Goal: Task Accomplishment & Management: Use online tool/utility

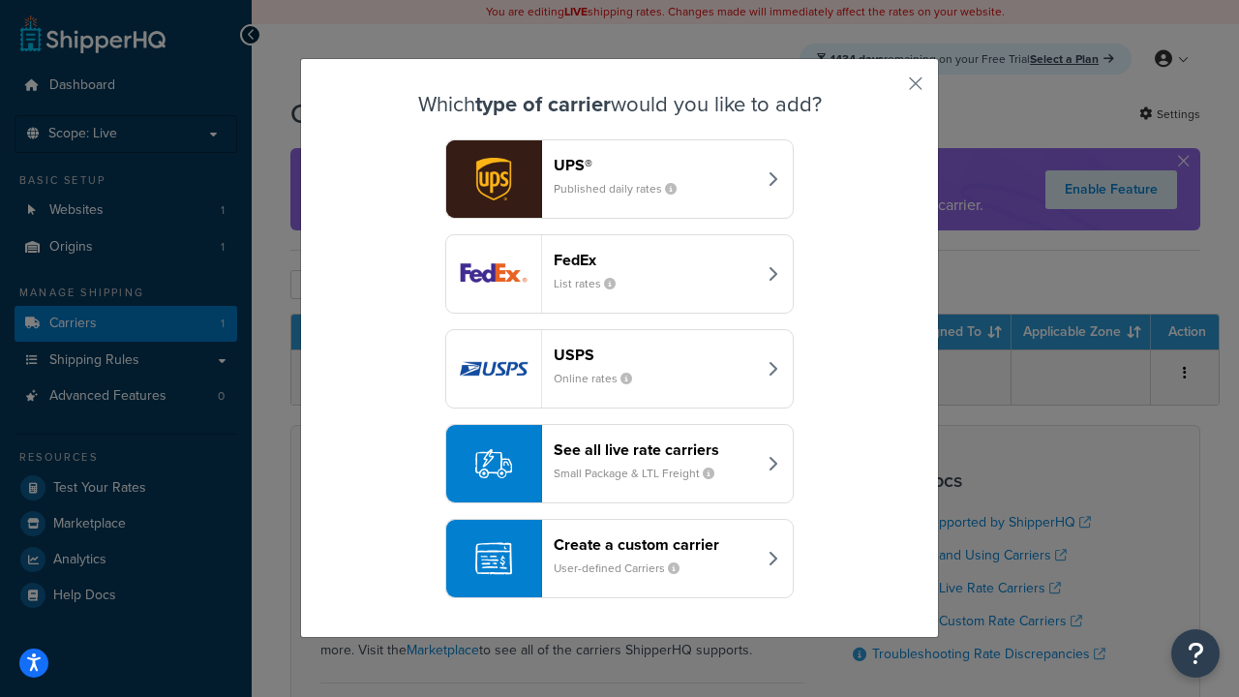
click at [619, 558] on div "Create a custom carrier User-defined Carriers" at bounding box center [654, 558] width 202 height 46
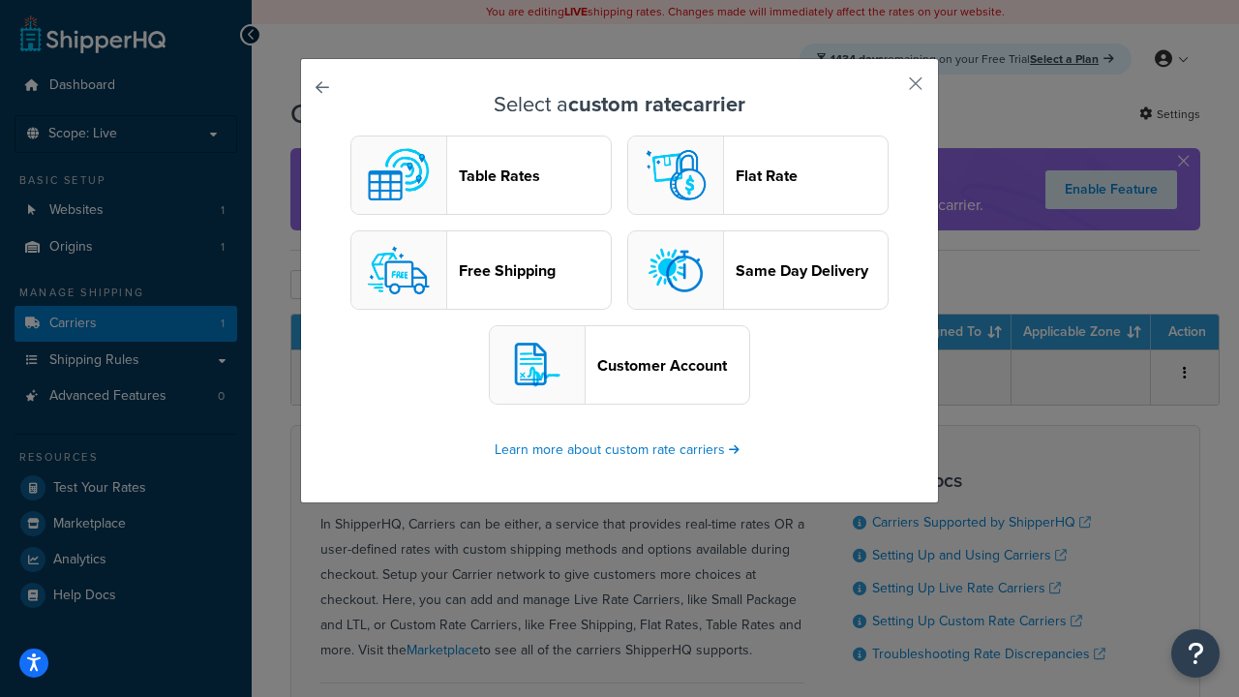
click at [481, 175] on header "Table Rates" at bounding box center [535, 175] width 152 height 18
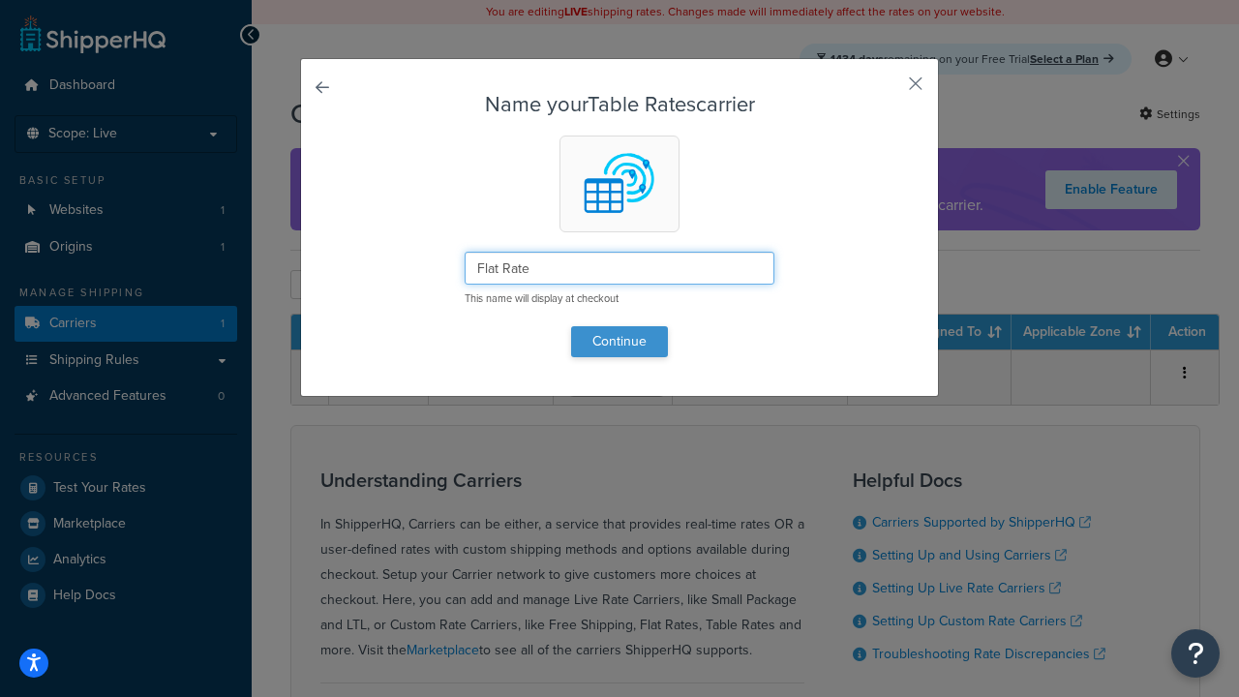
type input "Flat Rate"
click at [619, 341] on button "Continue" at bounding box center [619, 341] width 97 height 31
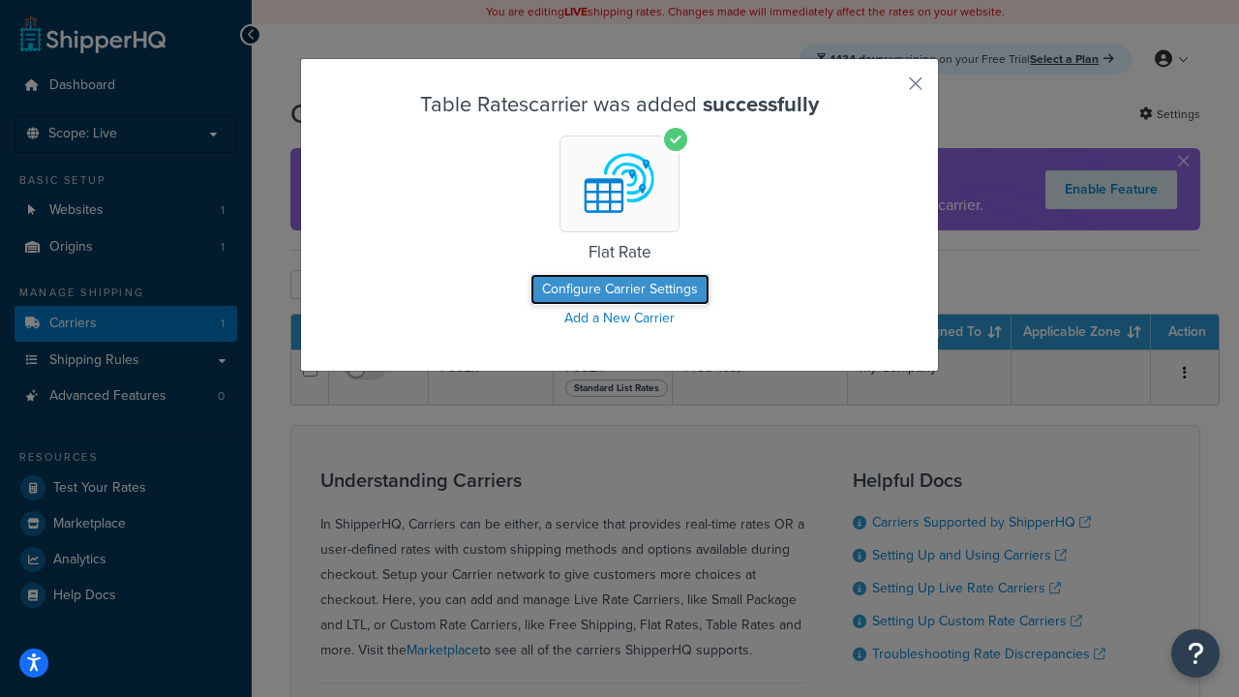
click at [619, 289] on button "Configure Carrier Settings" at bounding box center [619, 289] width 179 height 31
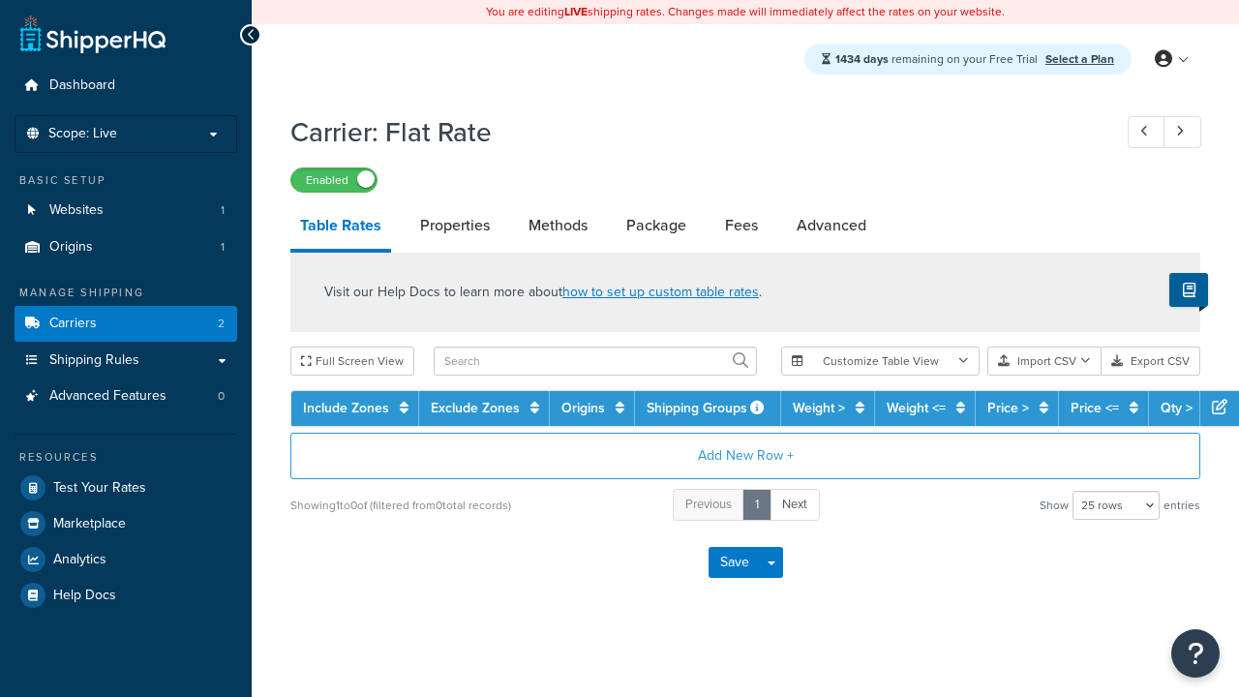
select select "25"
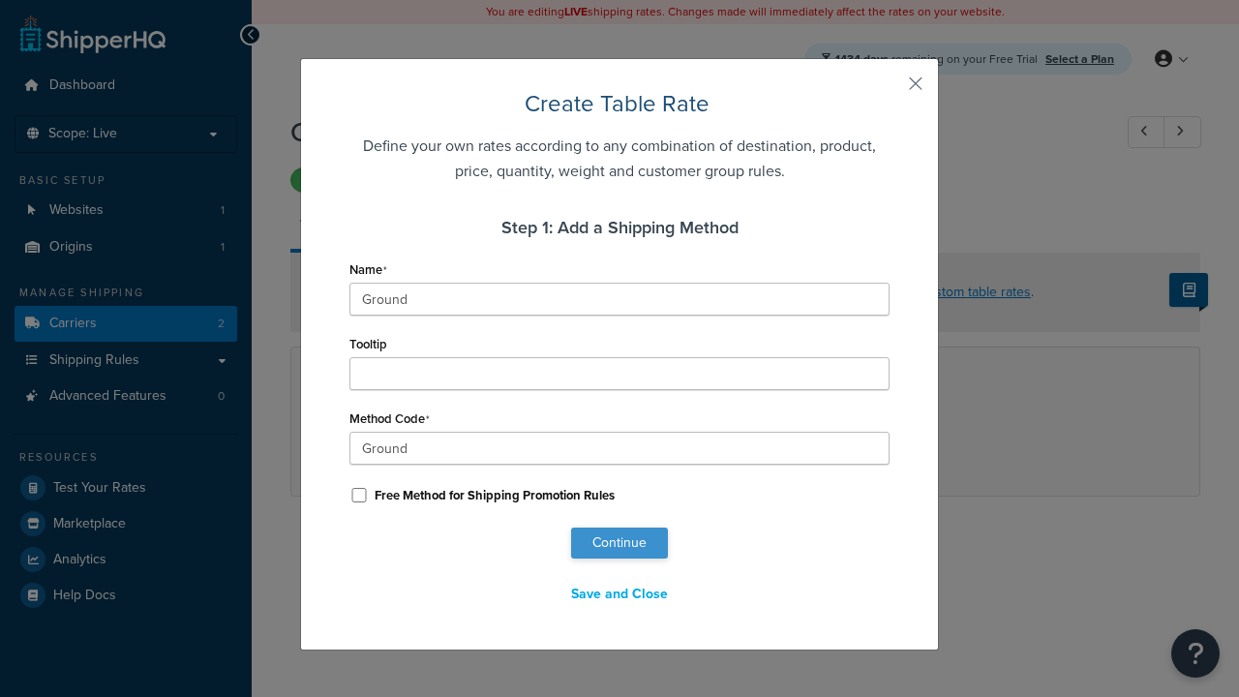
type input "Ground"
click at [619, 543] on button "Continue" at bounding box center [619, 542] width 97 height 31
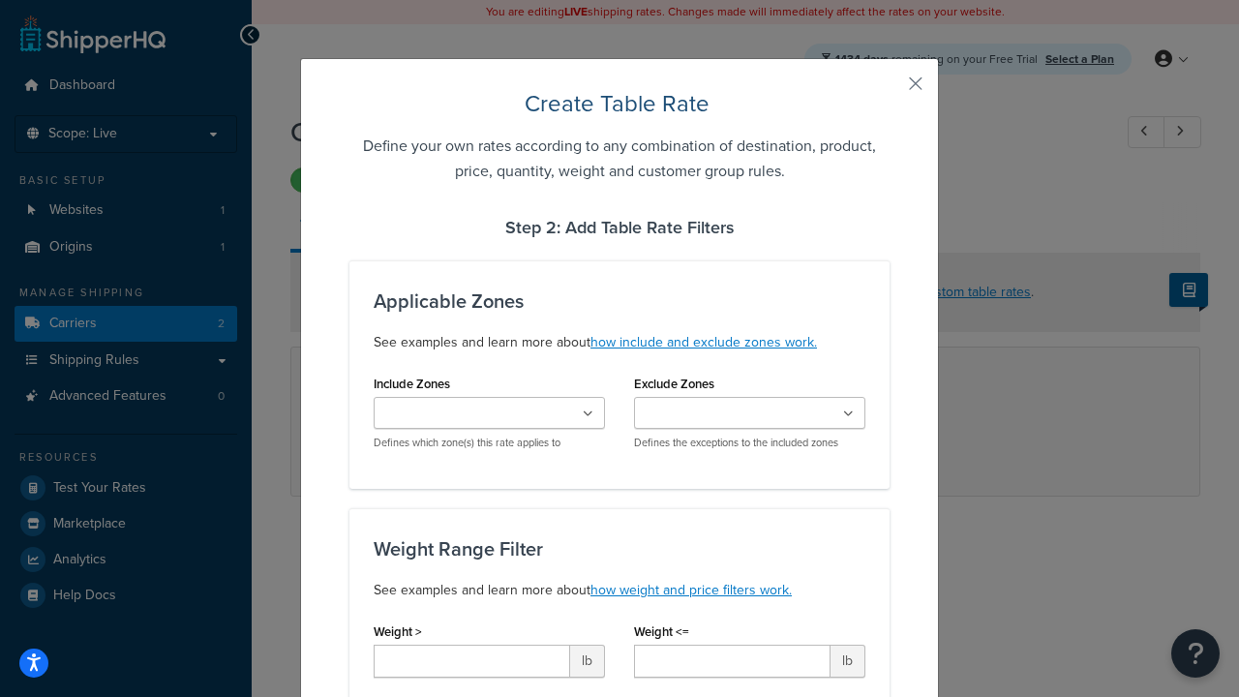
type input "10"
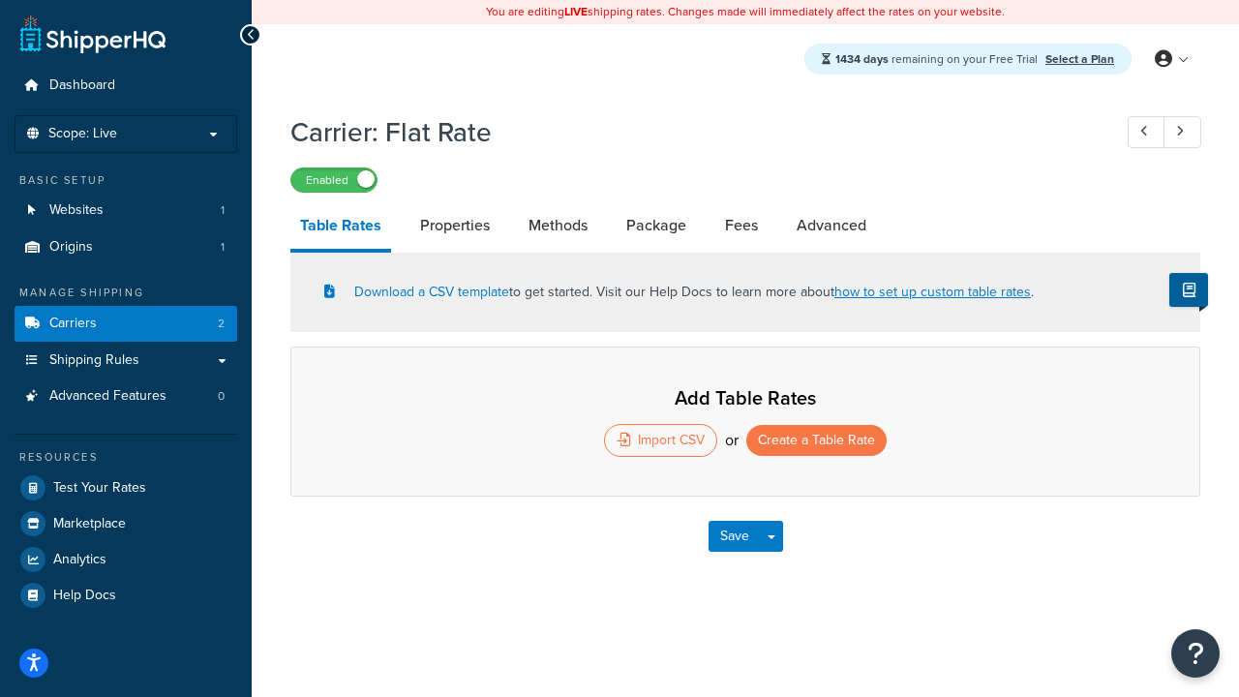
select select "25"
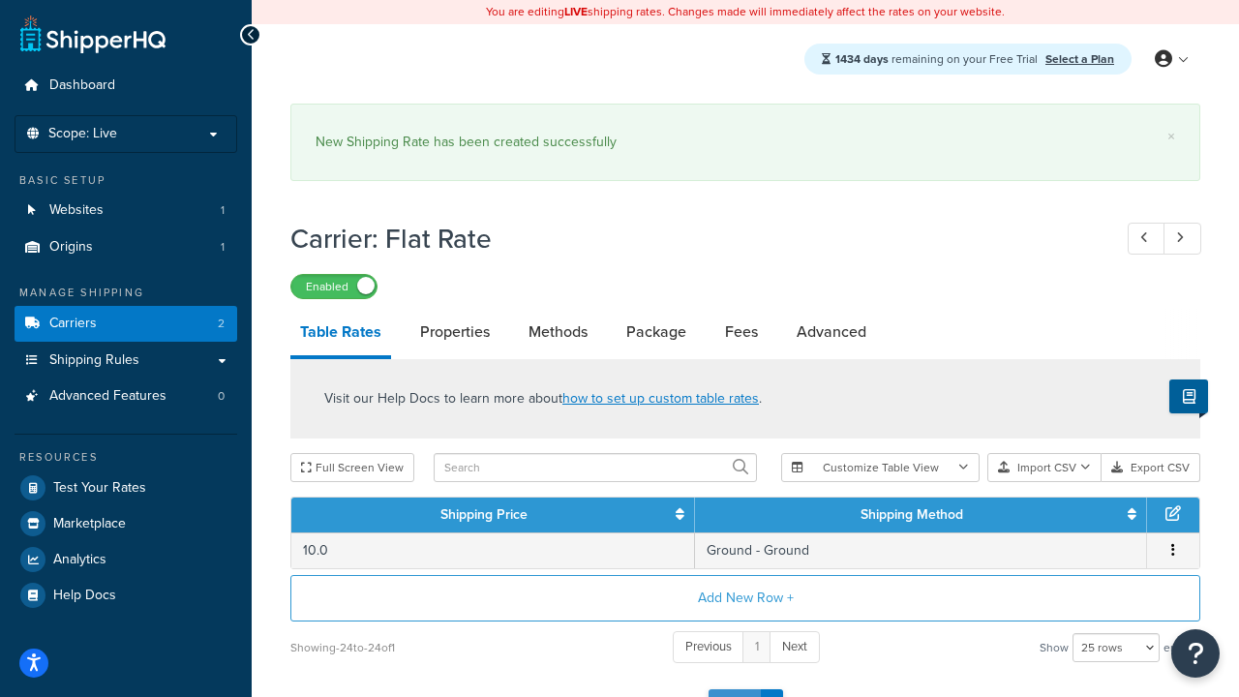
click at [733, 689] on button "Save" at bounding box center [734, 704] width 52 height 31
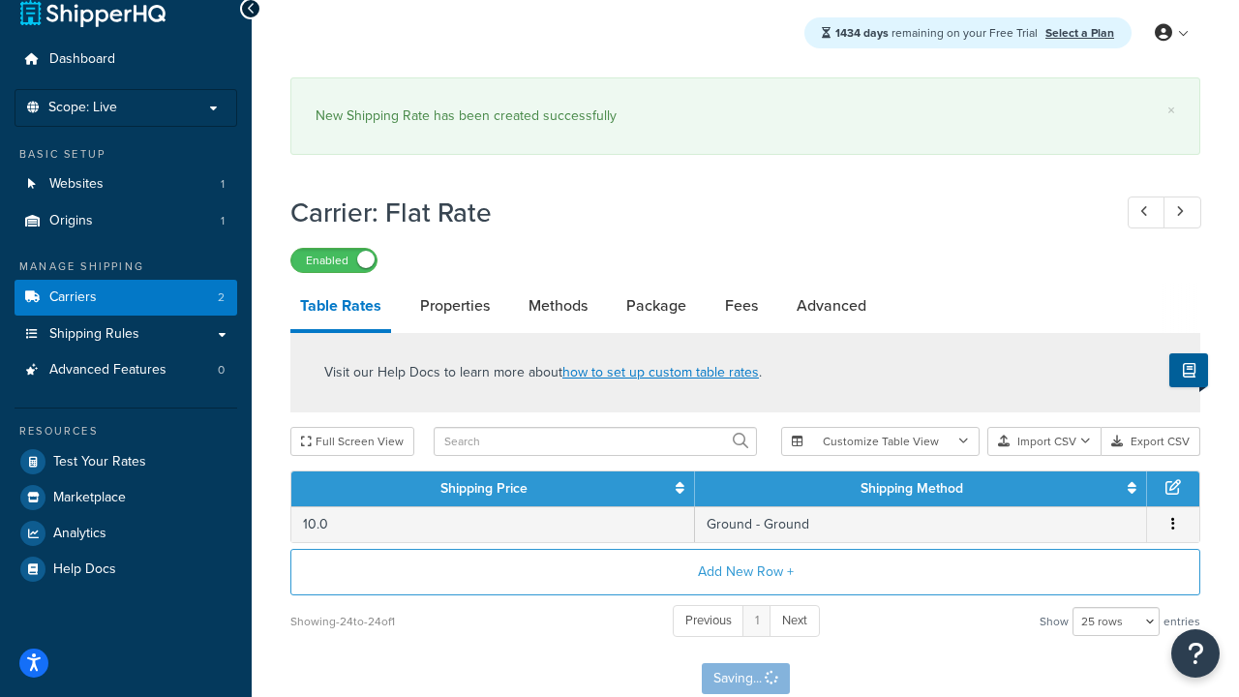
scroll to position [0, 0]
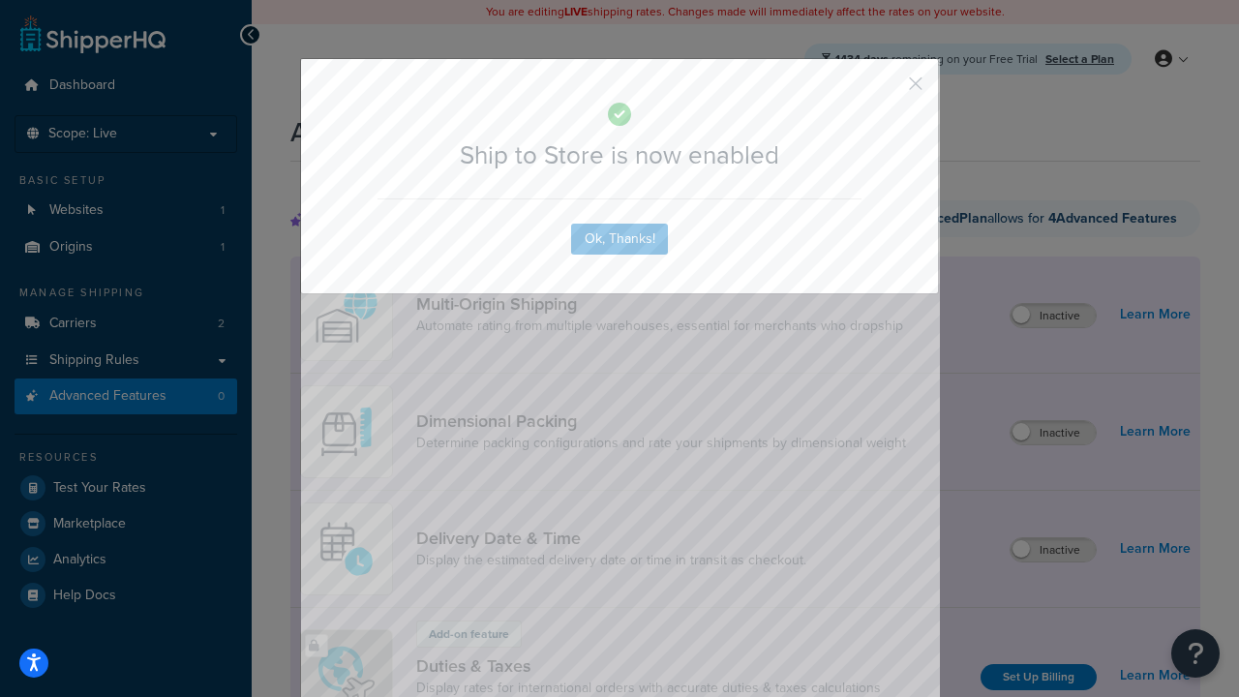
scroll to position [1462, 0]
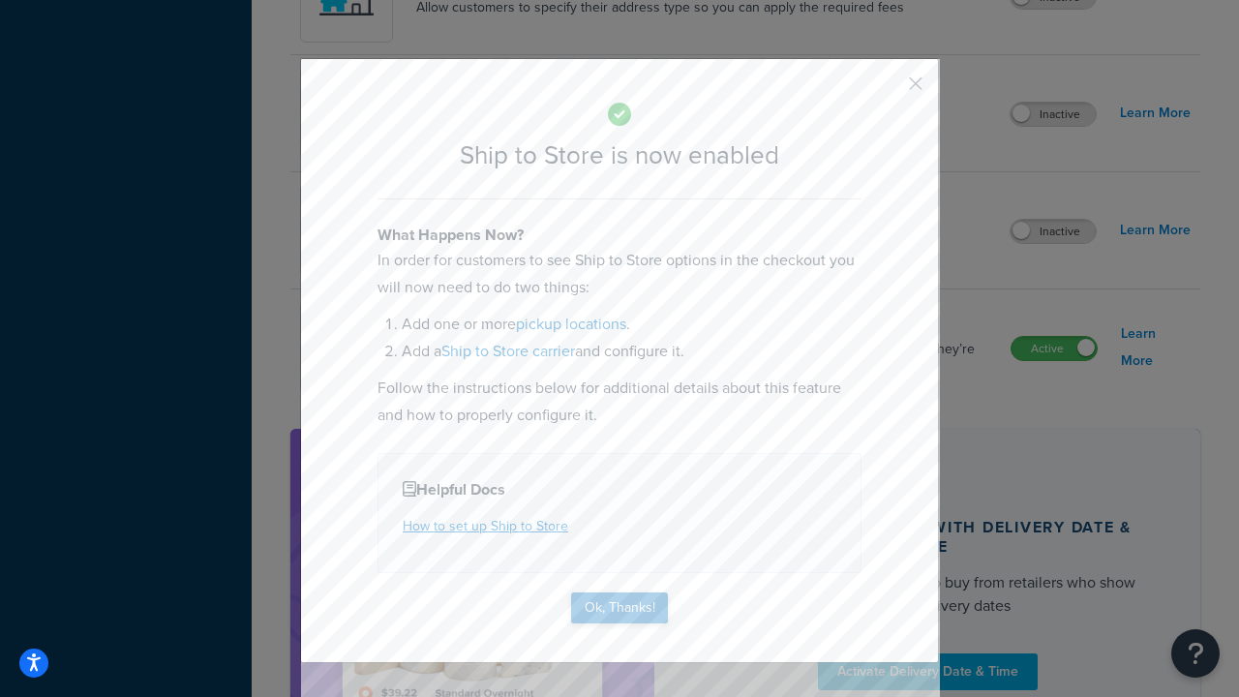
click at [619, 606] on button "Ok, Thanks!" at bounding box center [619, 607] width 97 height 31
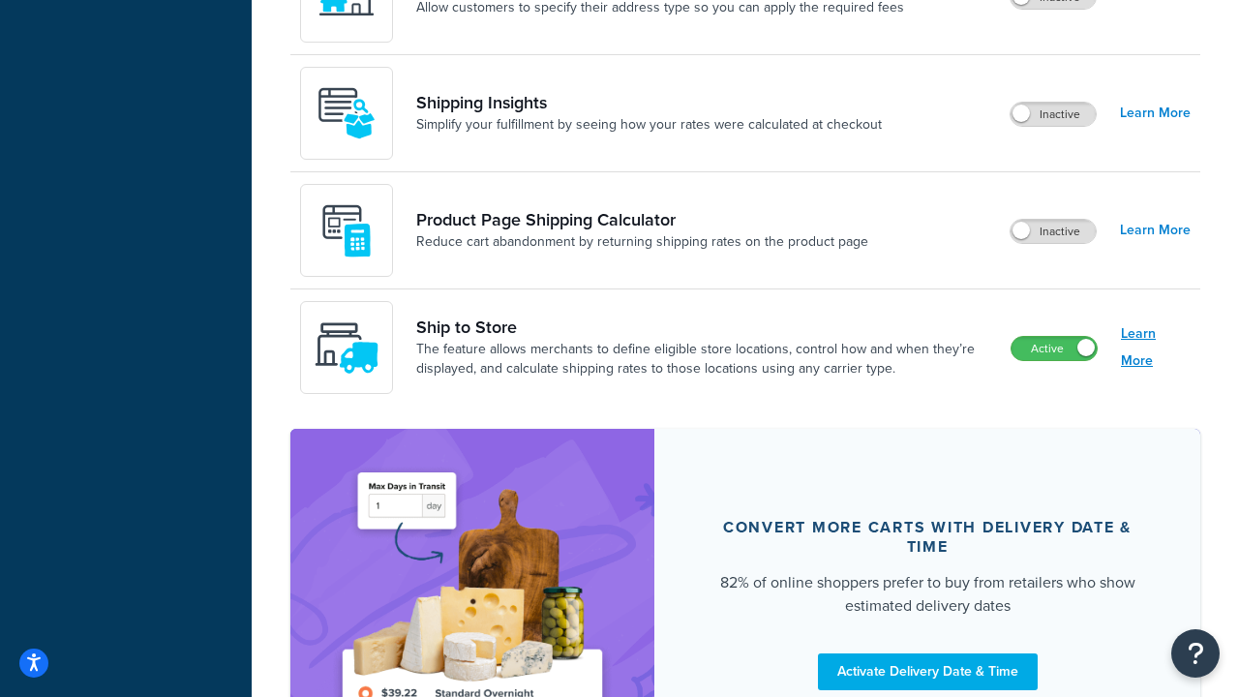
click at [1155, 347] on link "Learn More" at bounding box center [1156, 347] width 70 height 54
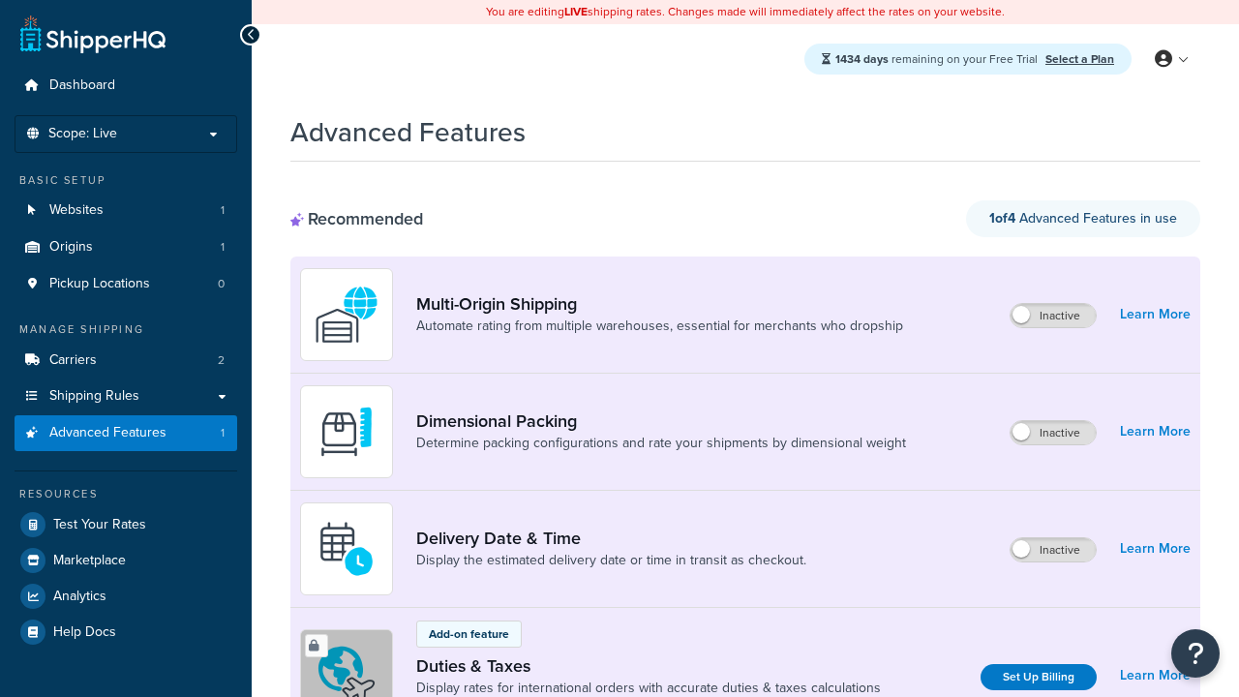
scroll to position [1461, 0]
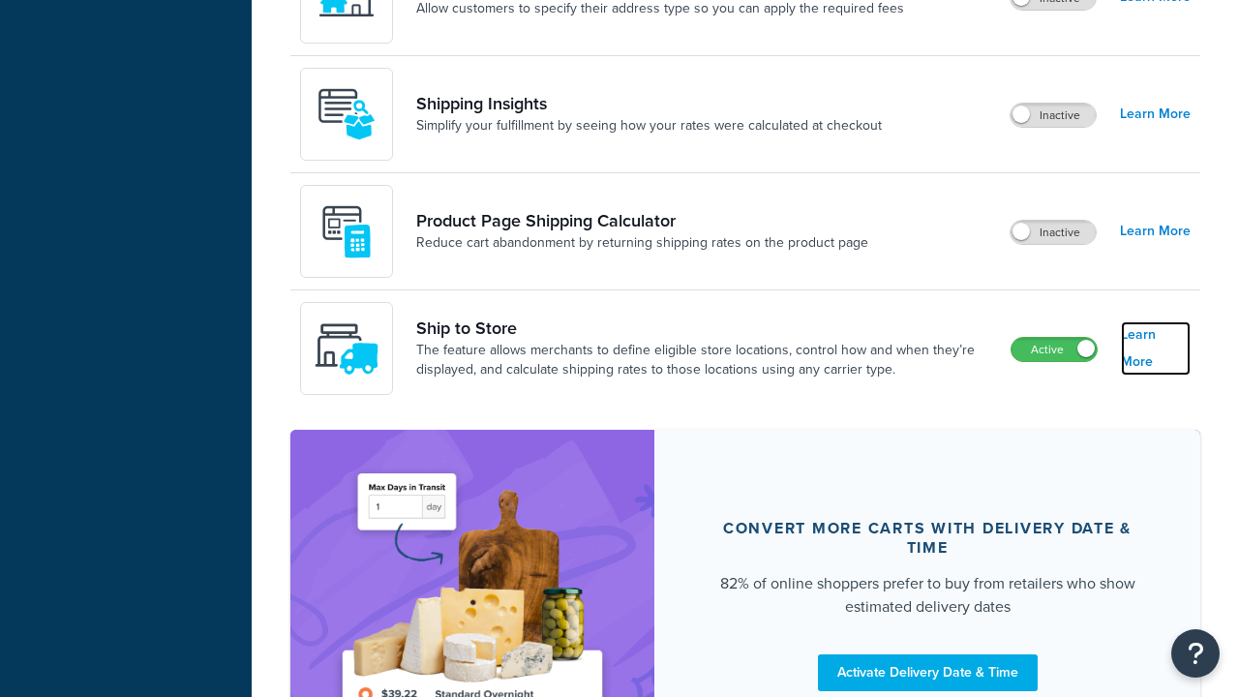
click at [1155, 348] on link "Learn More" at bounding box center [1156, 348] width 70 height 54
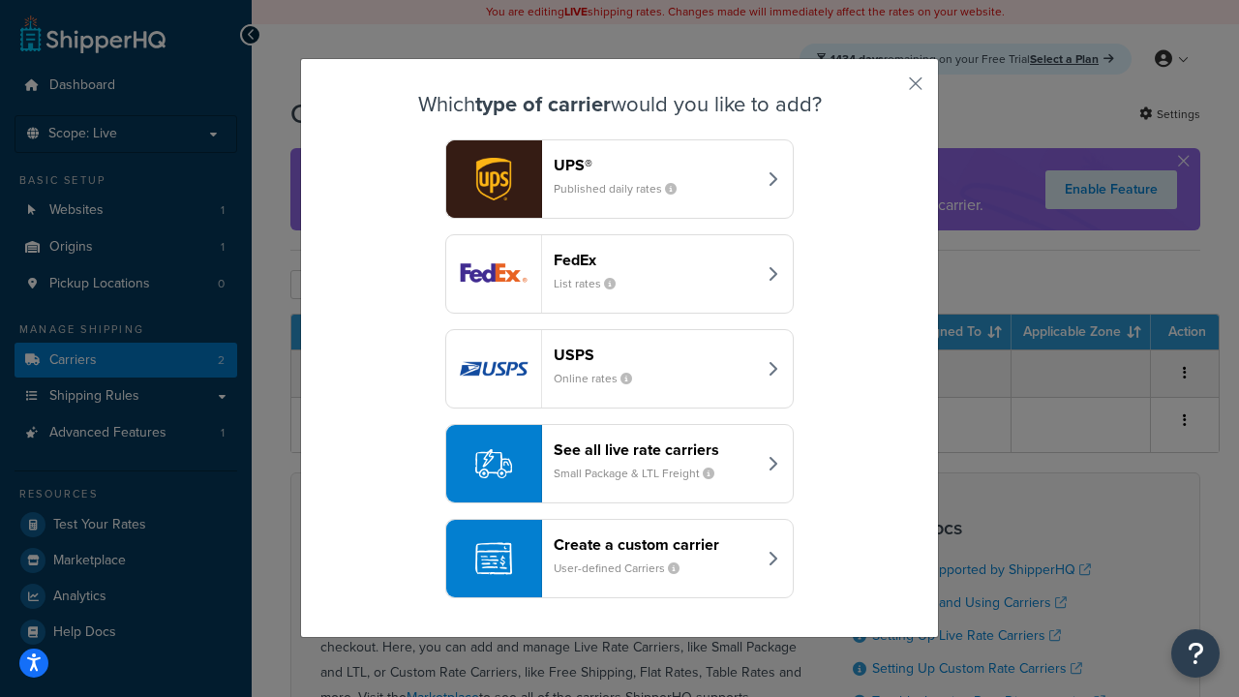
click at [619, 558] on div "Create a custom carrier User-defined Carriers" at bounding box center [654, 558] width 202 height 46
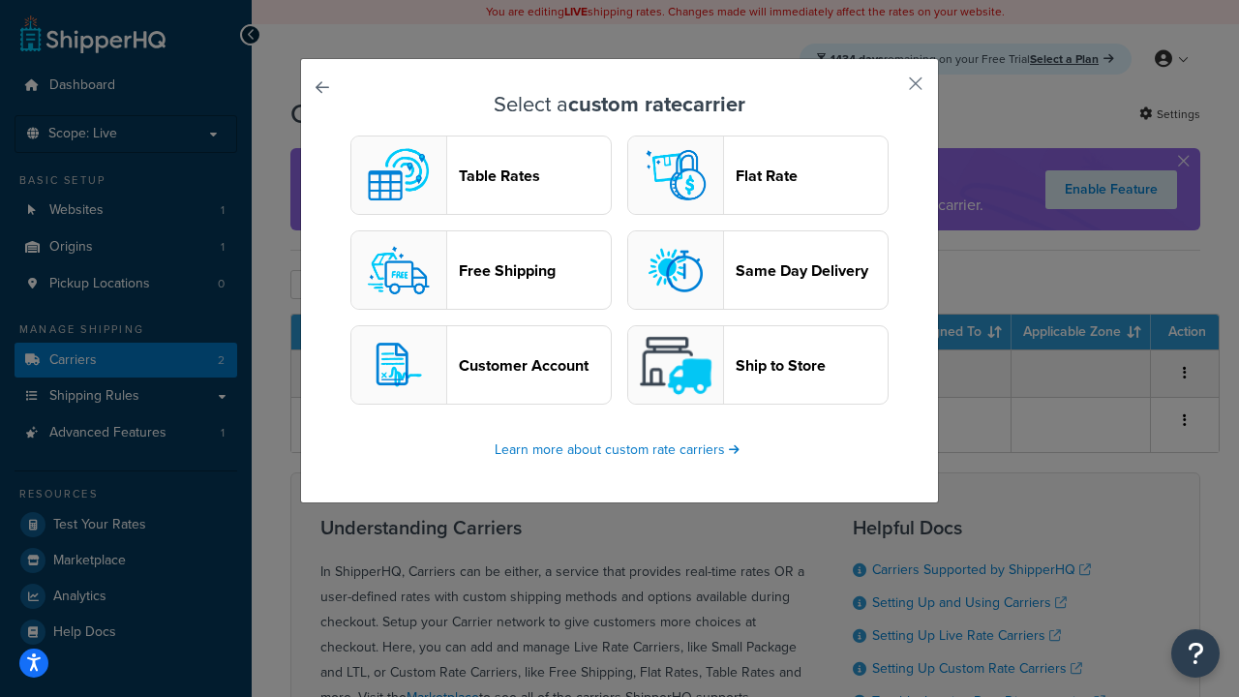
click at [758, 365] on header "Ship to Store" at bounding box center [811, 365] width 152 height 18
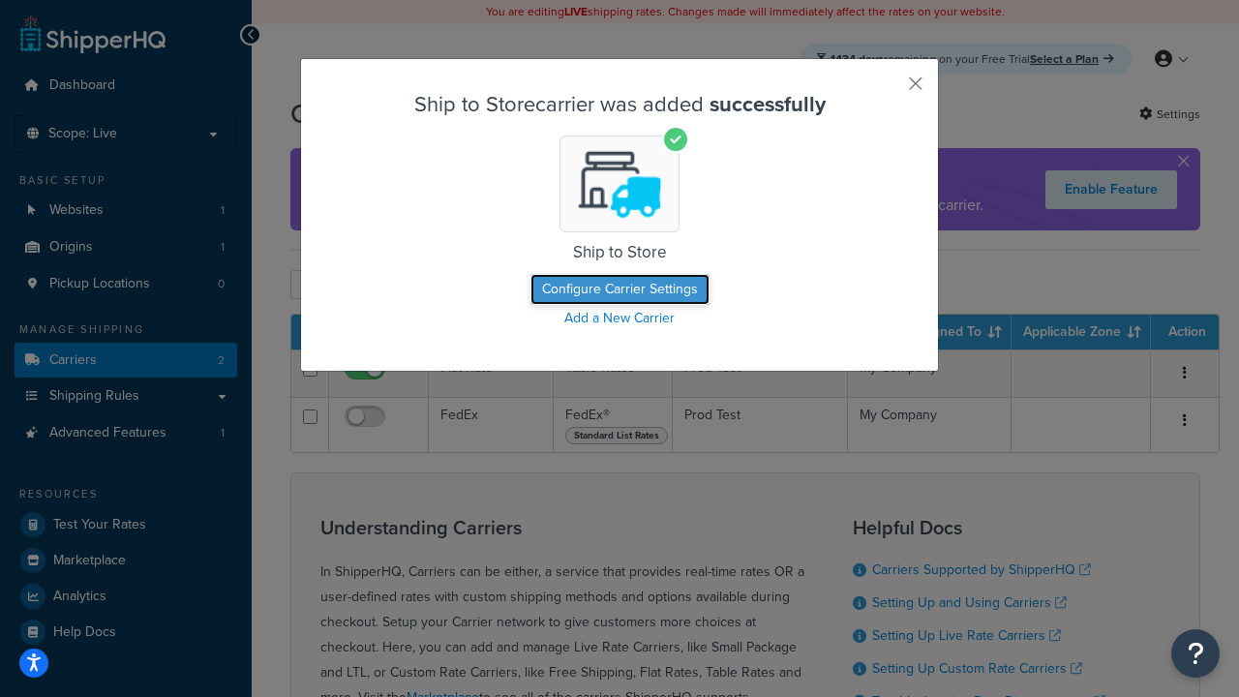
click at [619, 289] on button "Configure Carrier Settings" at bounding box center [619, 289] width 179 height 31
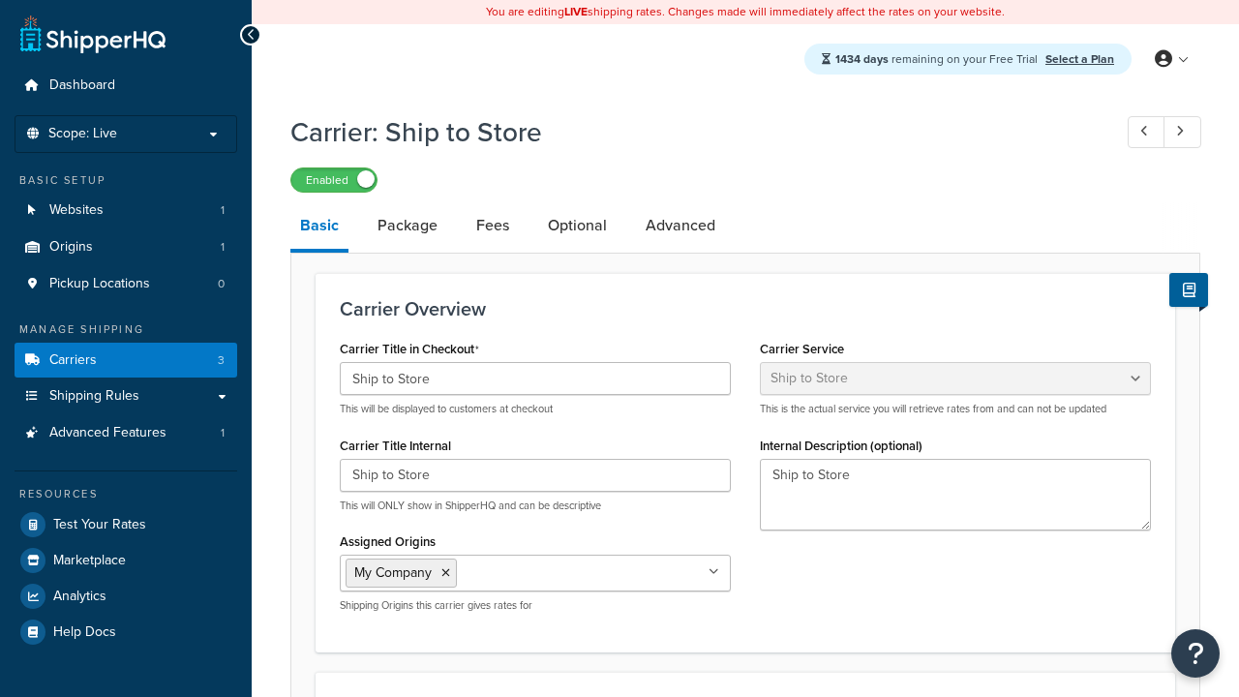
select select "shipToStore"
select select "166458"
select select "183417"
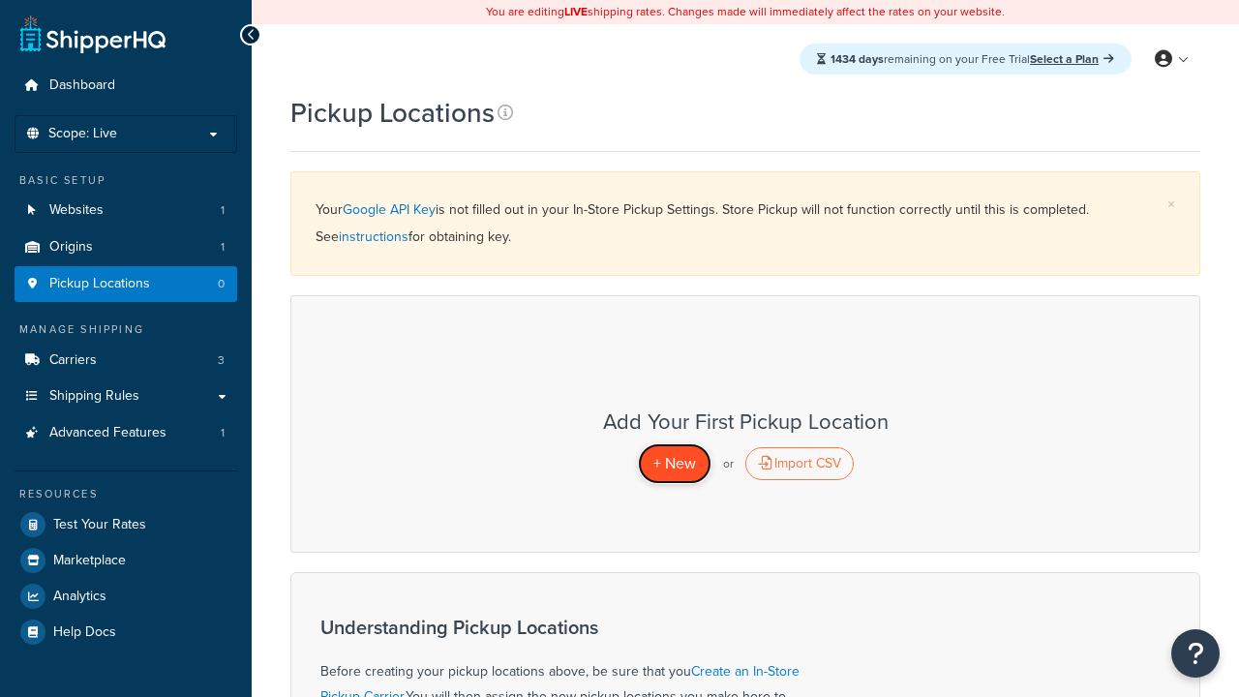
click at [673, 463] on span "+ New" at bounding box center [674, 463] width 43 height 22
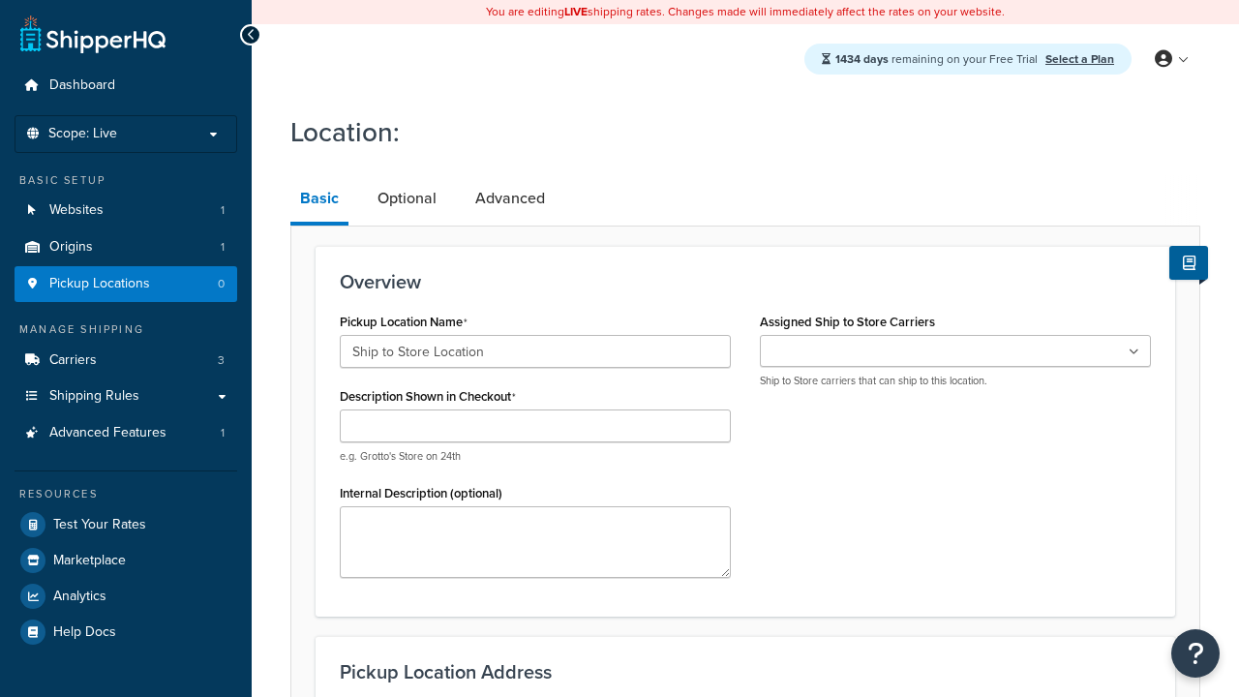
type input "Ship to Store Location"
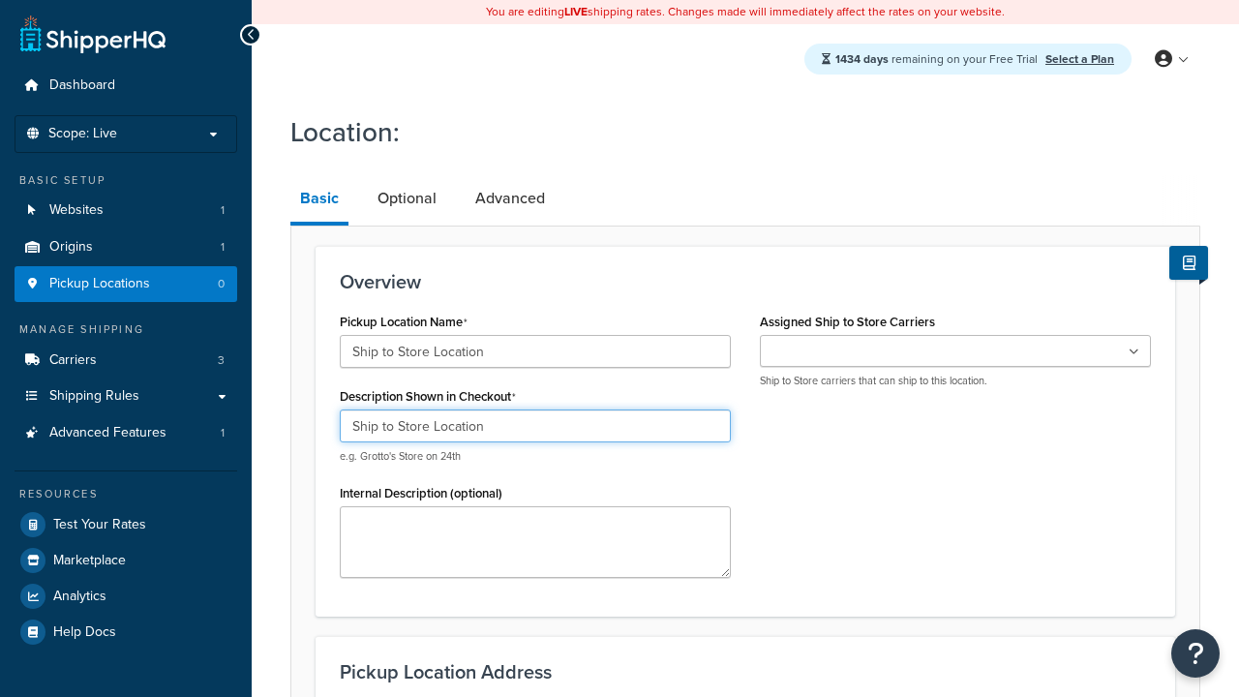
type input "Ship to Store Location"
click at [955, 351] on ul at bounding box center [955, 351] width 391 height 32
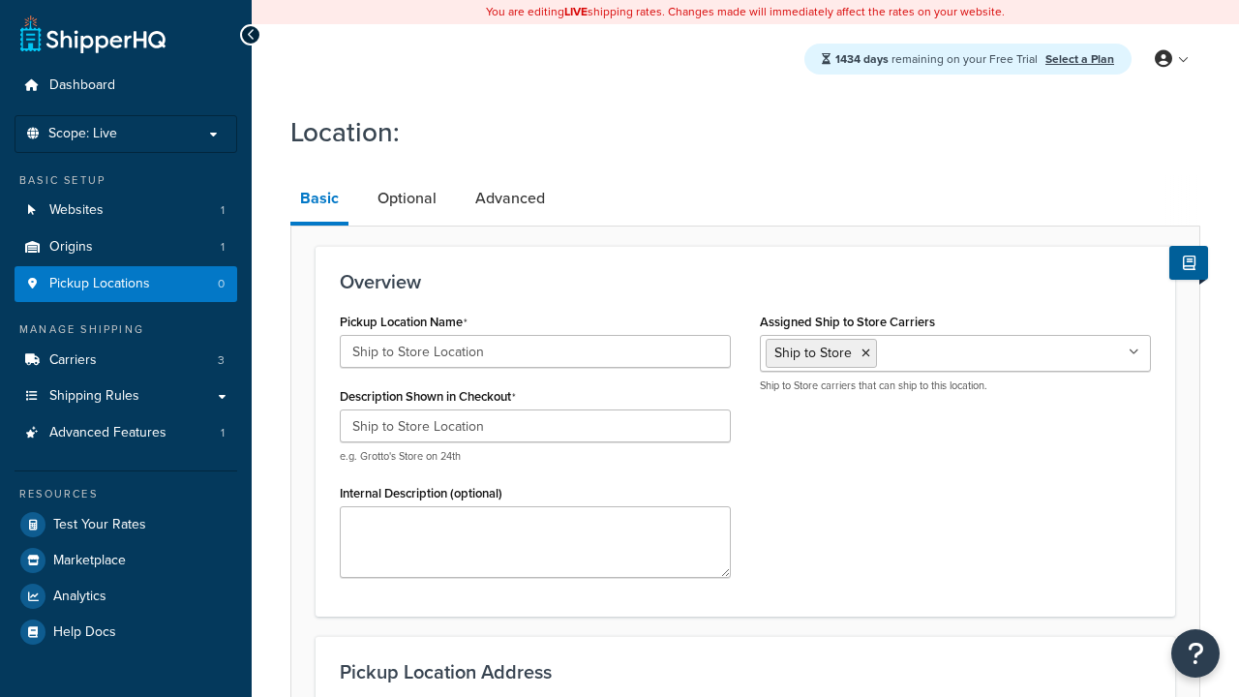
type input "2556 Bark Wood Road"
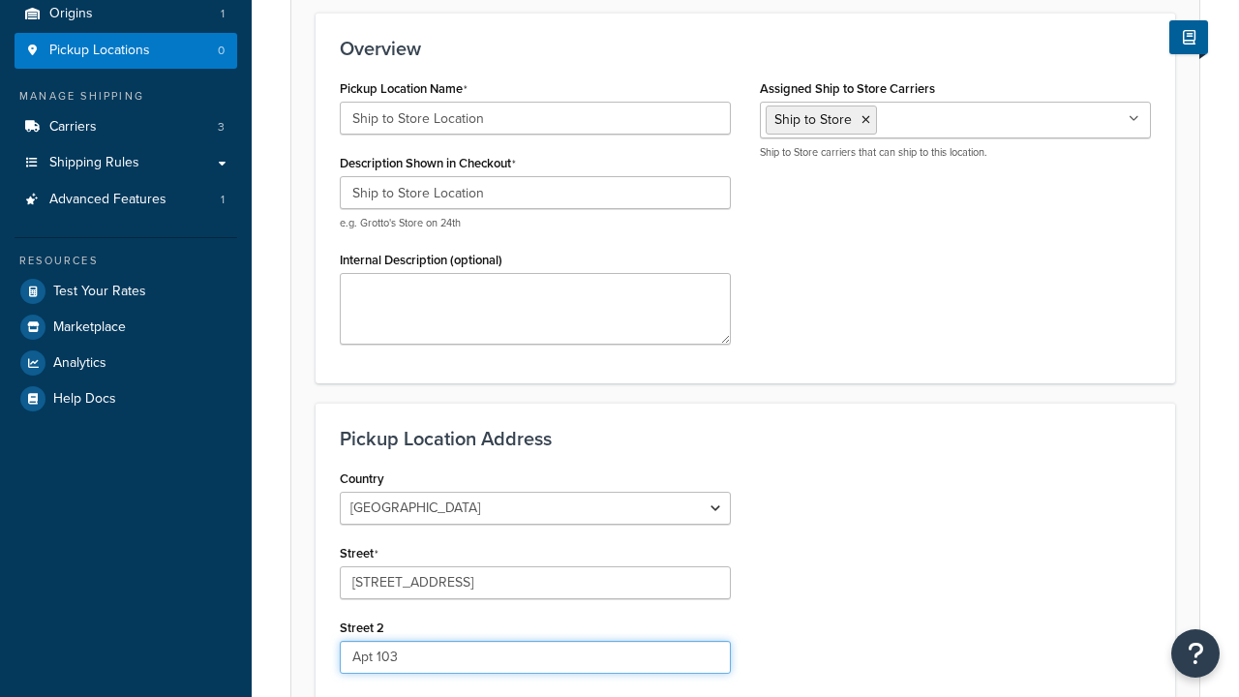
type input "Apt 103"
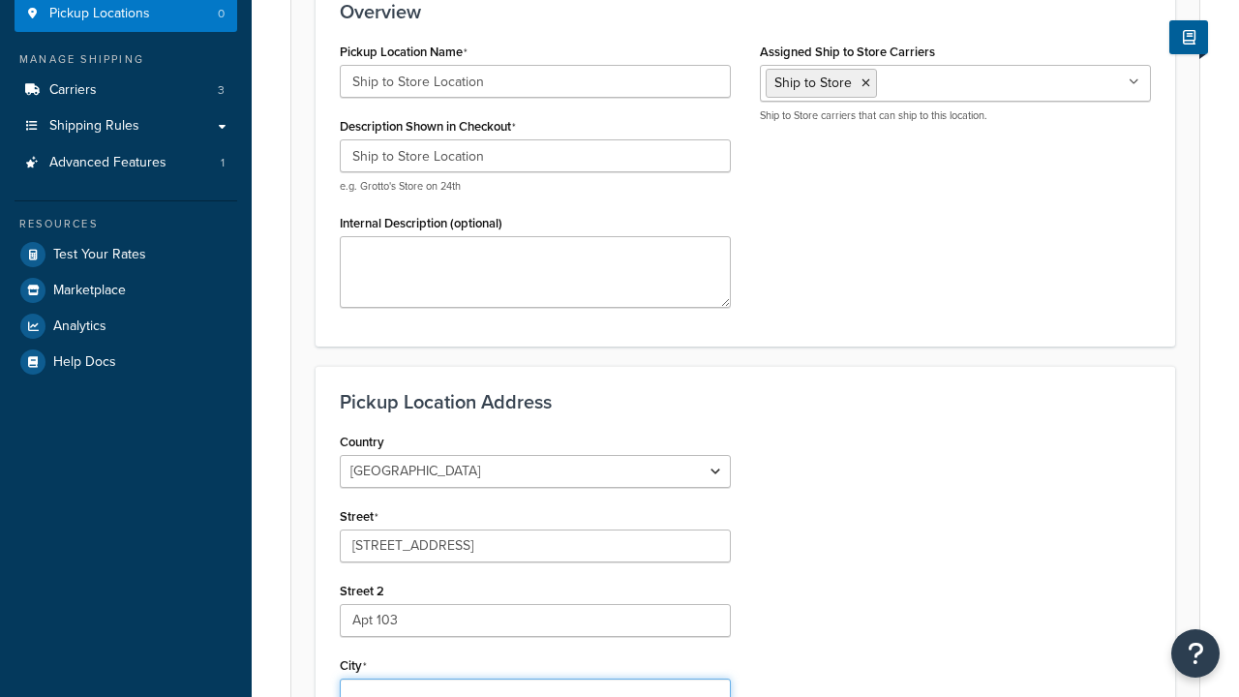
type input "Schaumburg"
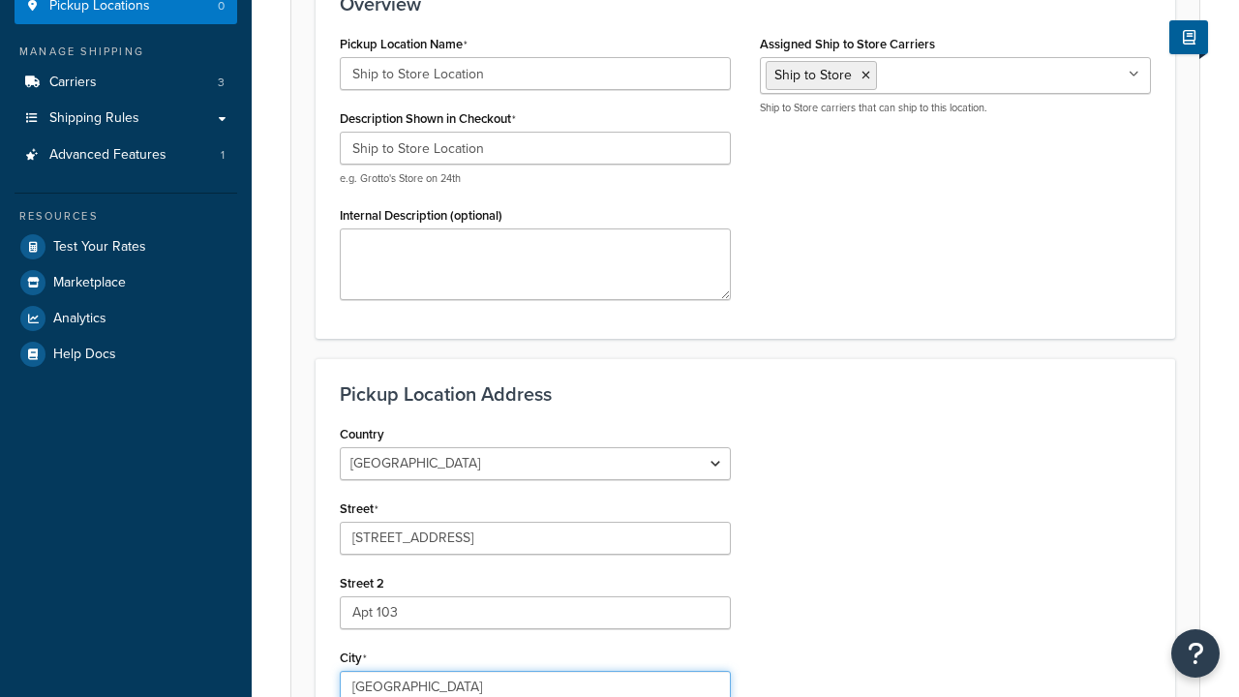
select select "13"
type input "Schaumburg"
type input "60173"
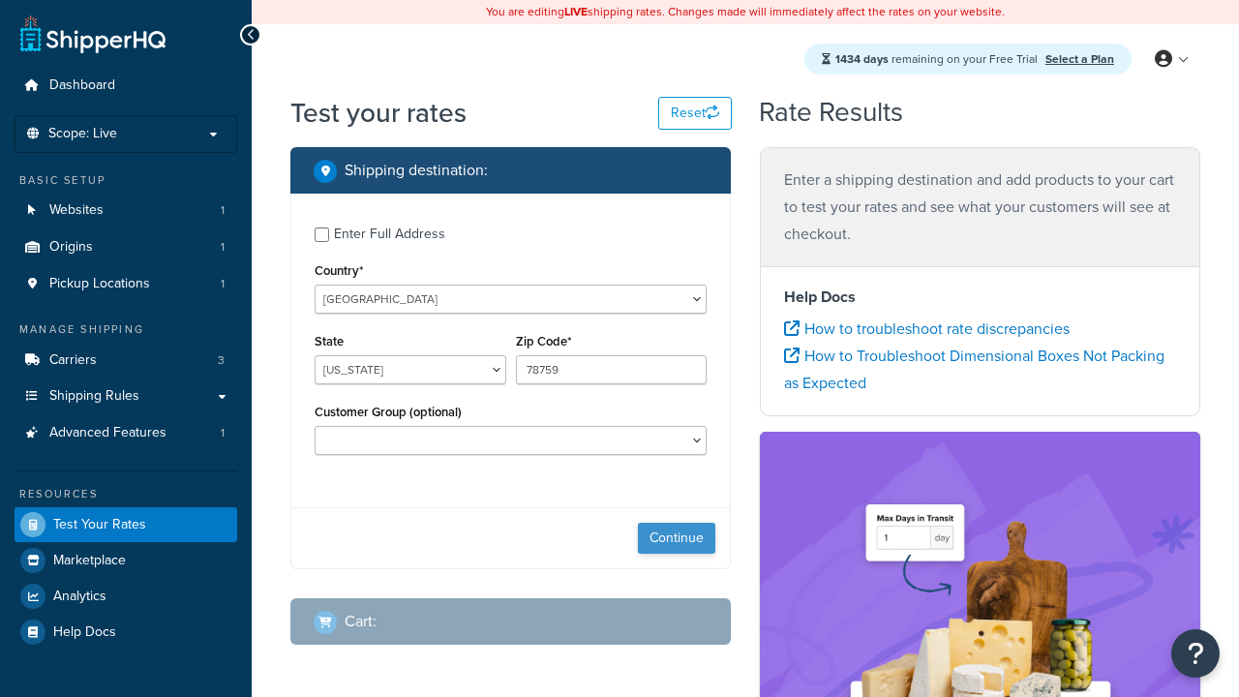
click at [676, 540] on button "Continue" at bounding box center [676, 538] width 77 height 31
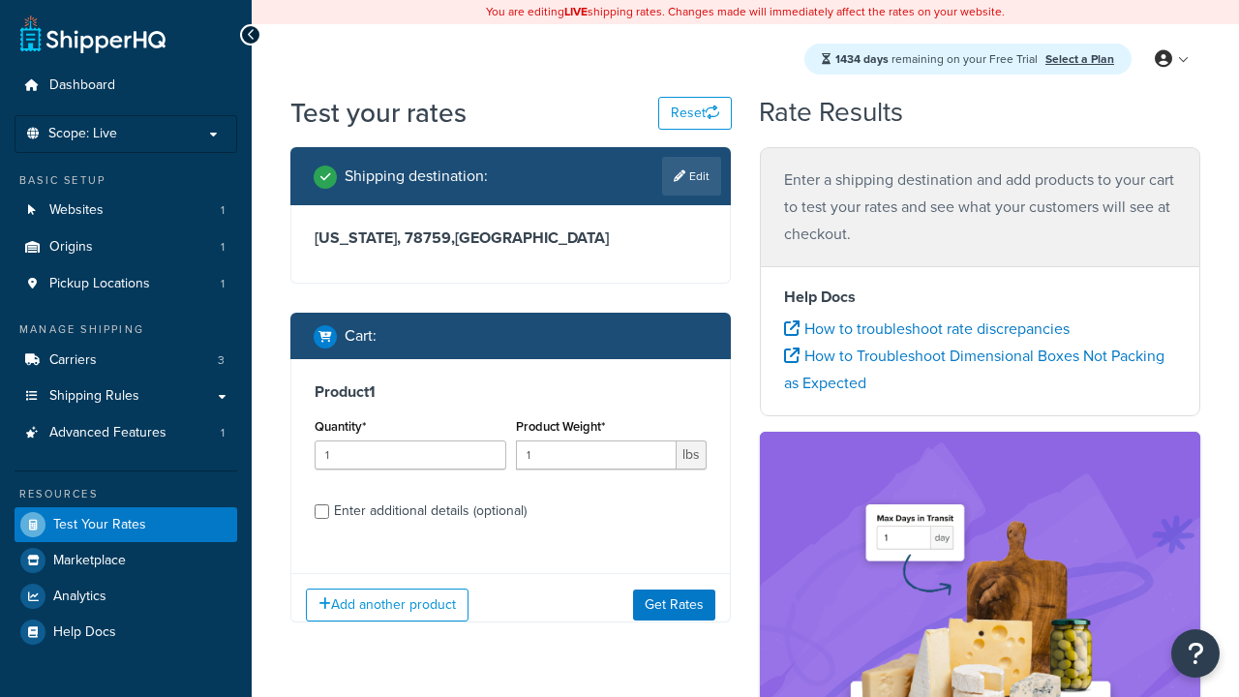
select select "IL"
type input "60173"
